Goal: Transaction & Acquisition: Purchase product/service

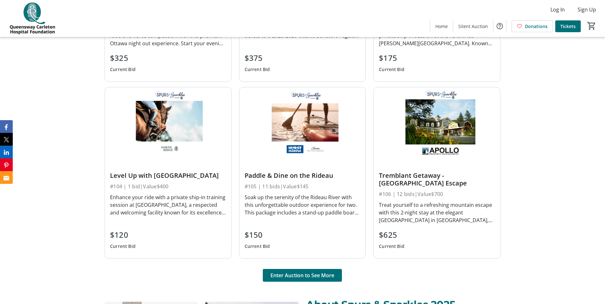
scroll to position [426, 0]
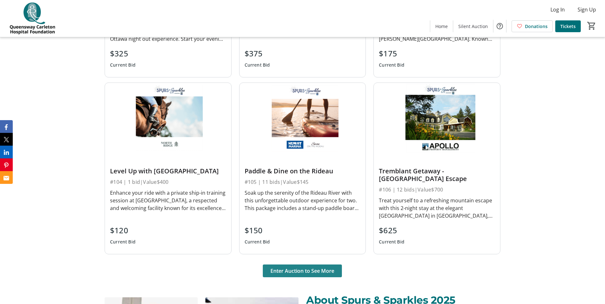
click at [293, 268] on span "Enter Auction to See More" at bounding box center [303, 271] width 64 height 8
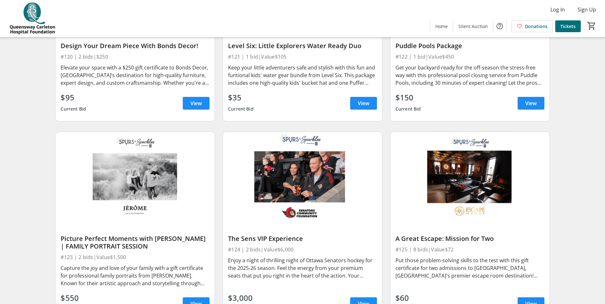
scroll to position [1345, 0]
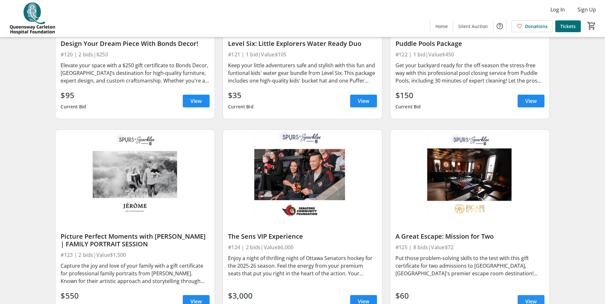
click at [535, 298] on span "View" at bounding box center [530, 302] width 11 height 8
